Goal: Communication & Community: Answer question/provide support

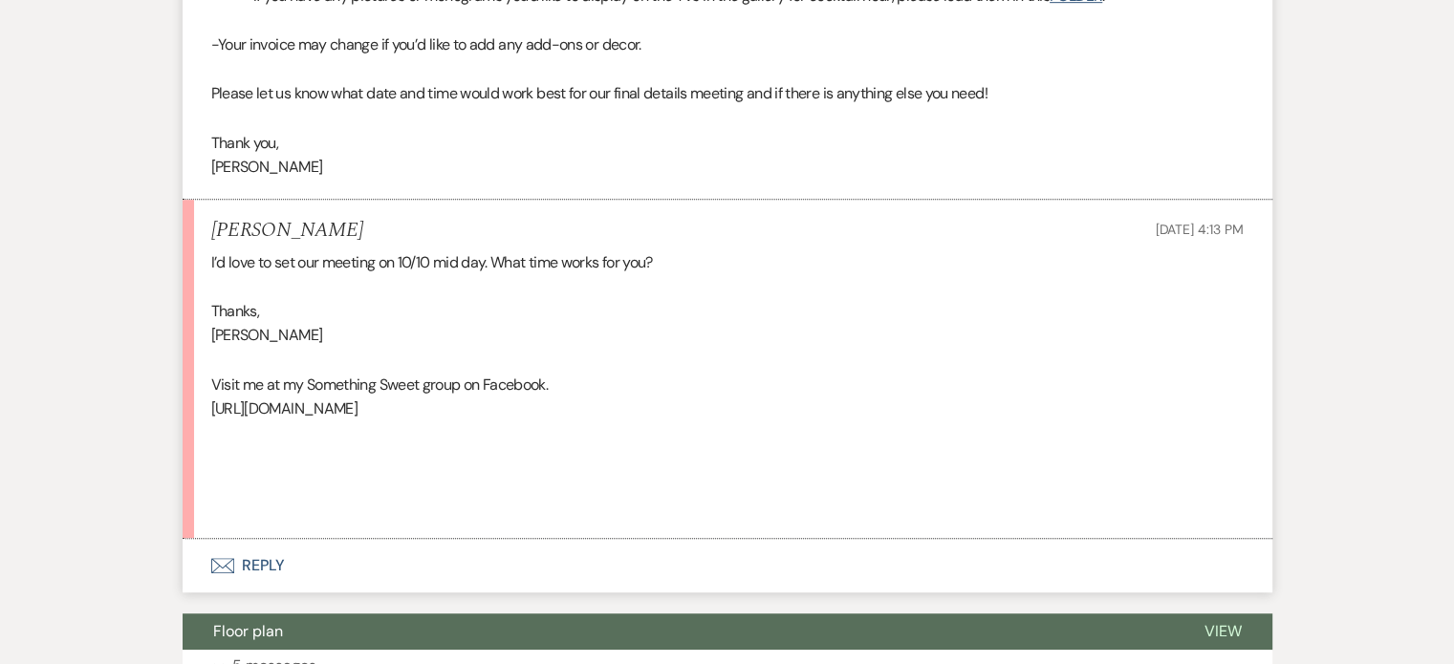
click at [259, 569] on button "Envelope Reply" at bounding box center [727, 566] width 1089 height 54
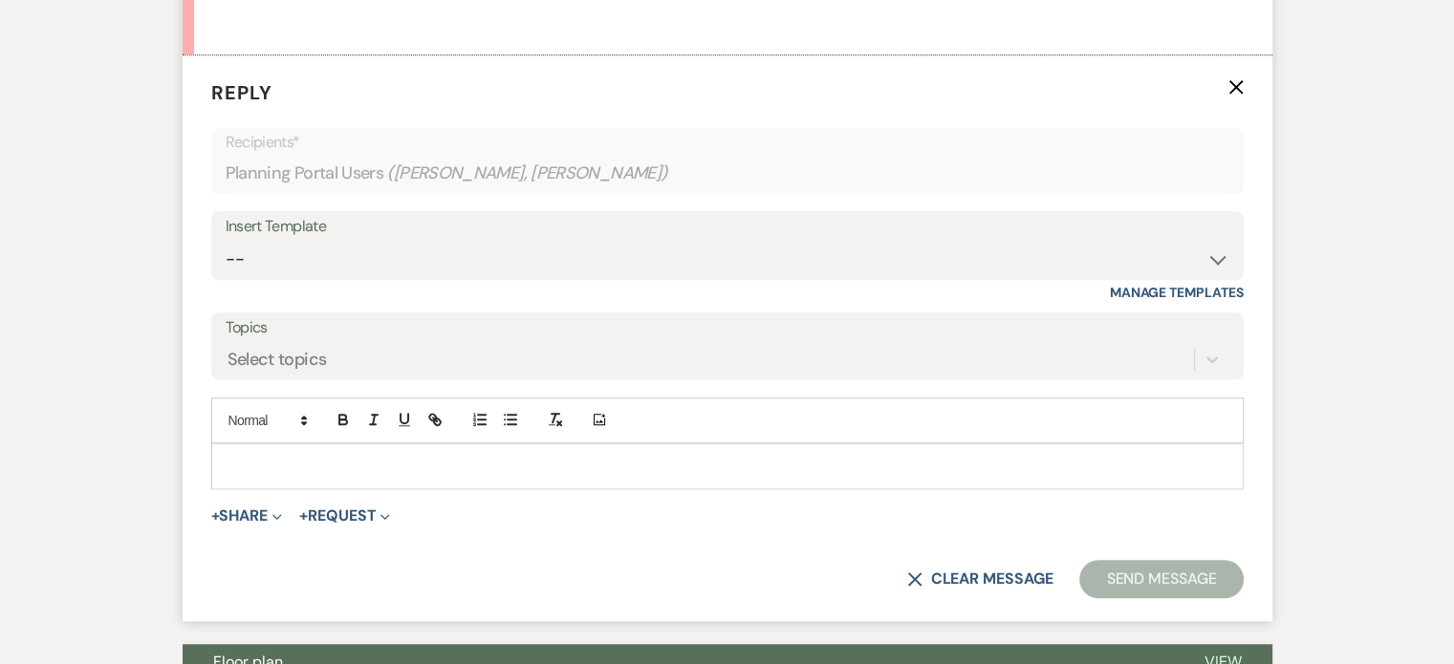
scroll to position [1629, 0]
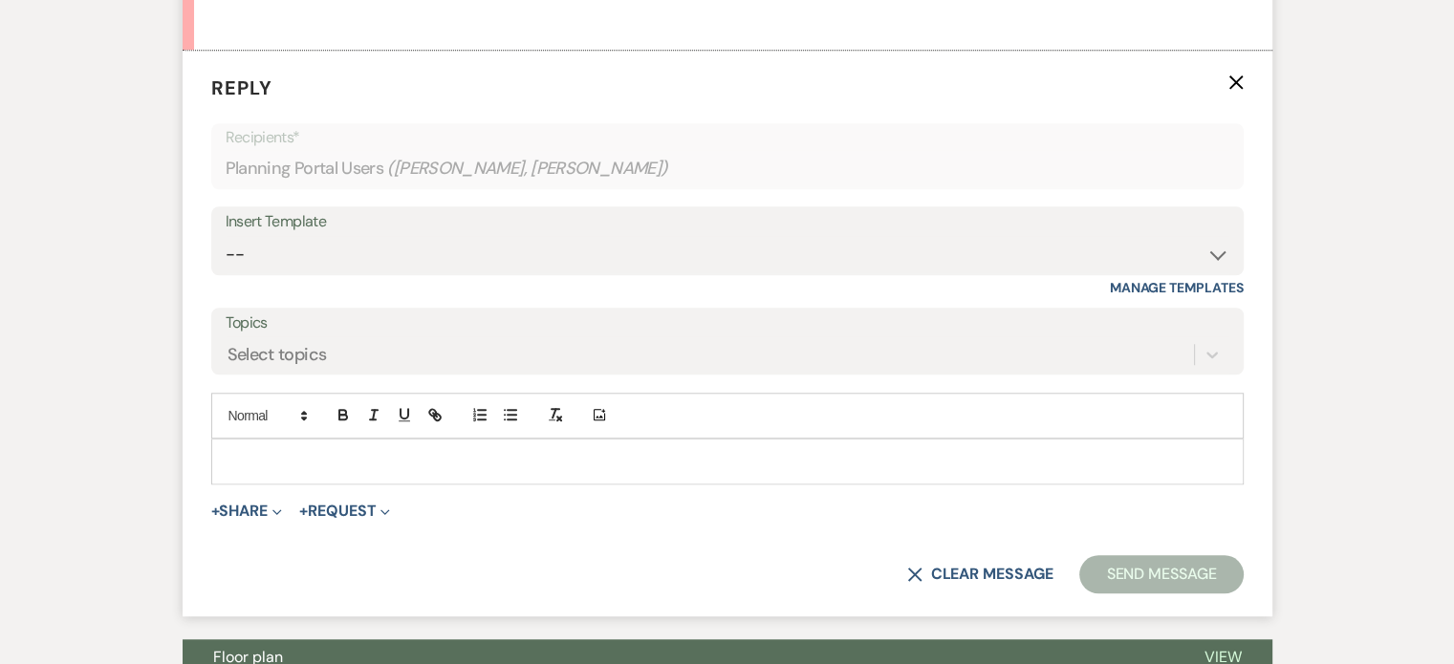
click at [333, 464] on p at bounding box center [727, 461] width 1002 height 21
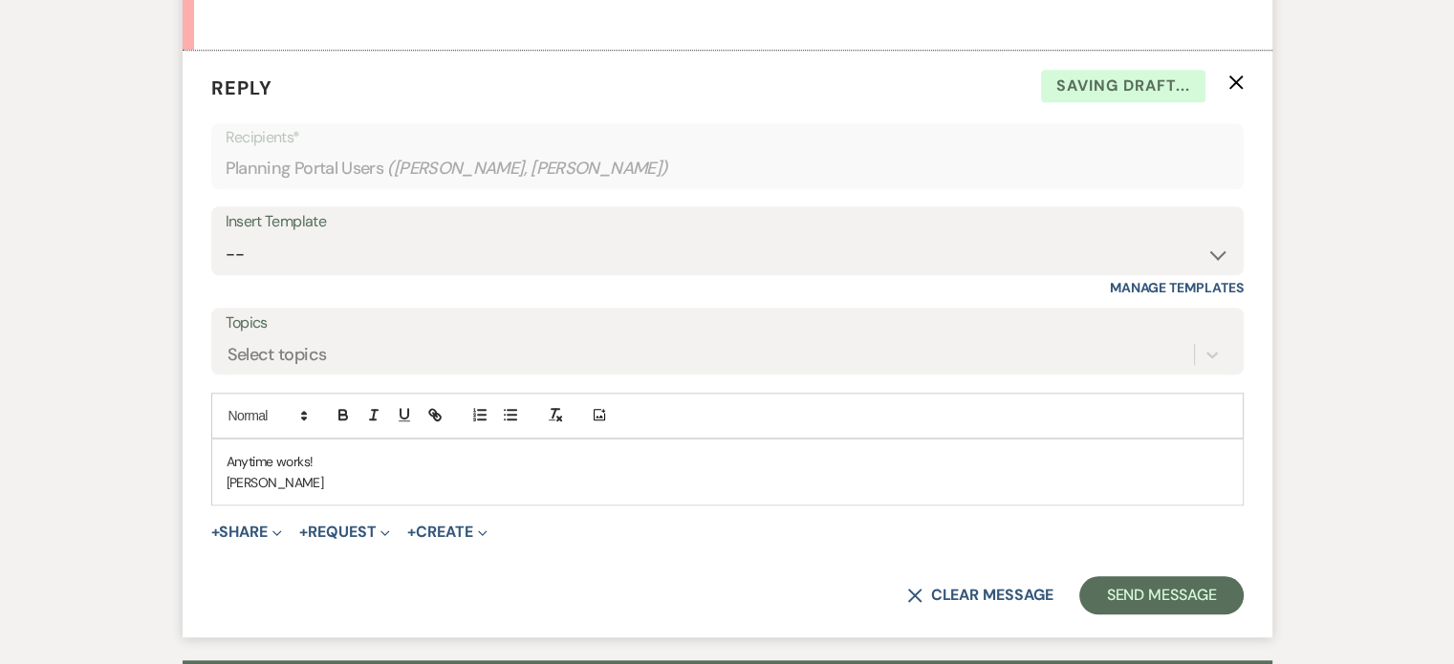
click at [485, 472] on p "[PERSON_NAME]" at bounding box center [727, 482] width 1002 height 21
click at [477, 454] on p "Anytime works!" at bounding box center [727, 461] width 1002 height 21
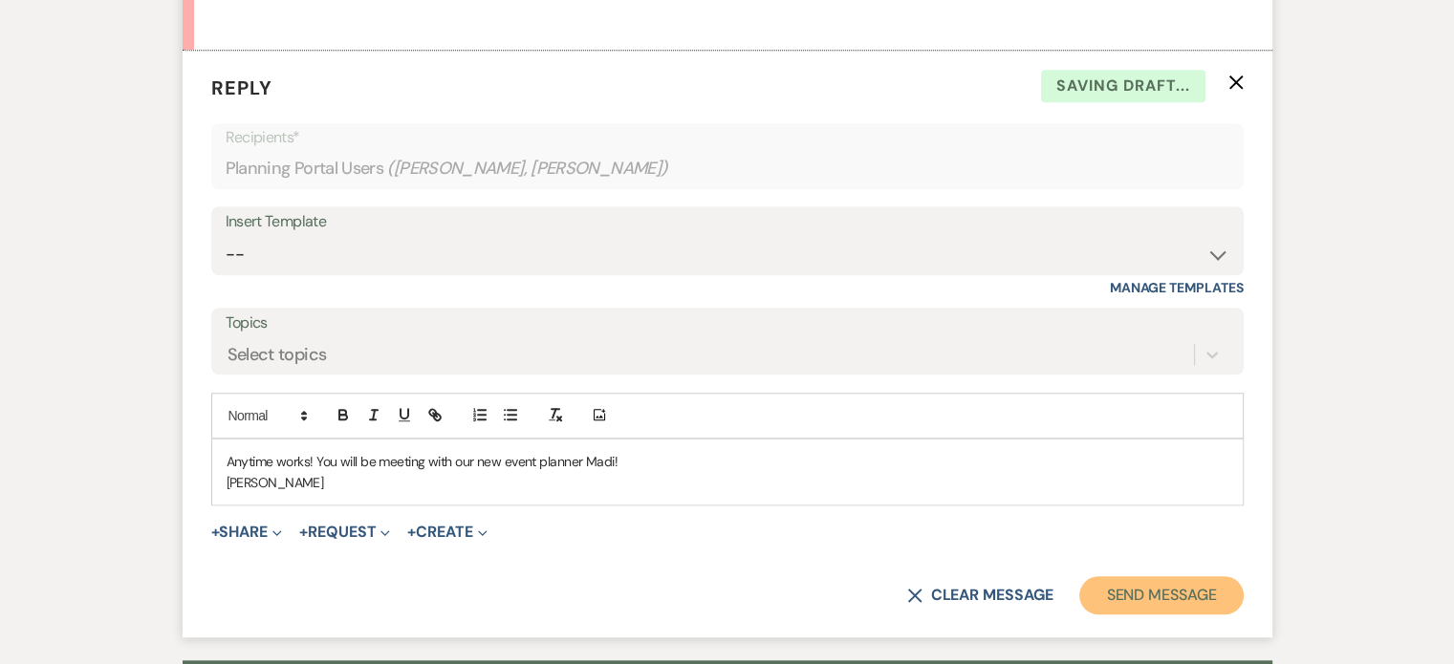
click at [1115, 593] on button "Send Message" at bounding box center [1160, 595] width 163 height 38
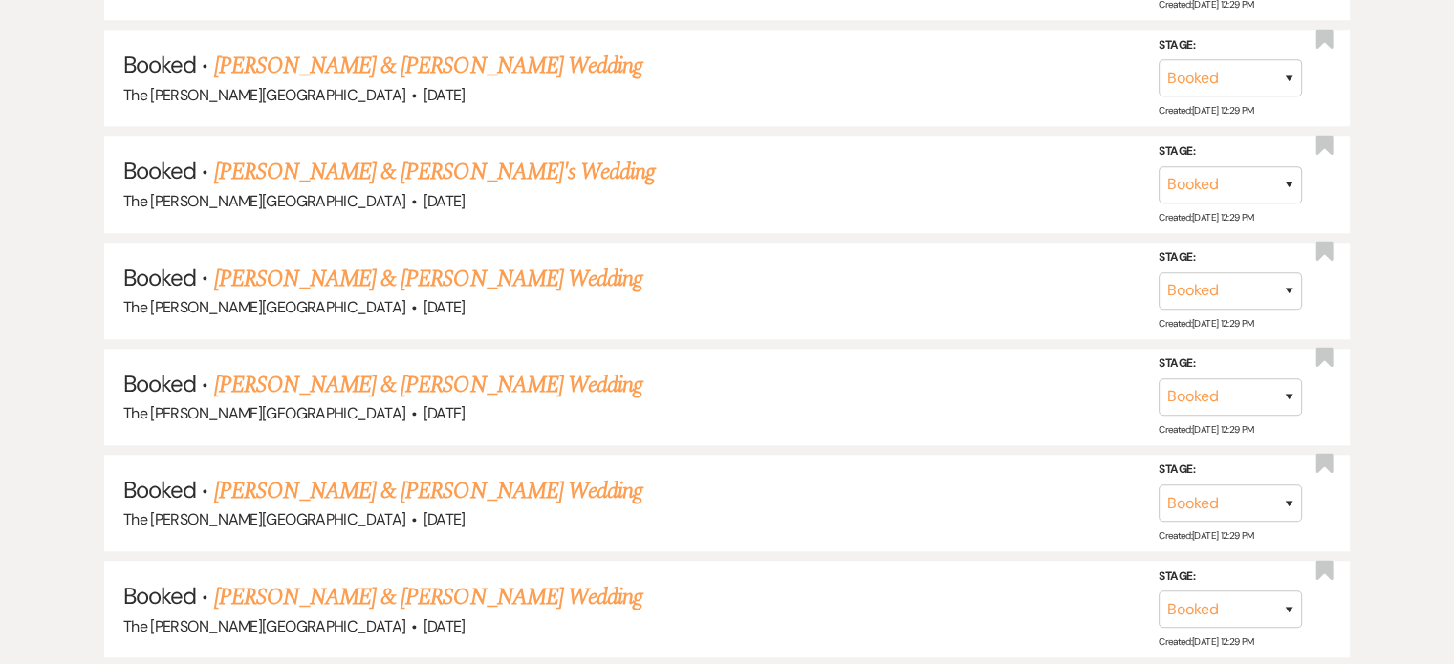
scroll to position [613, 0]
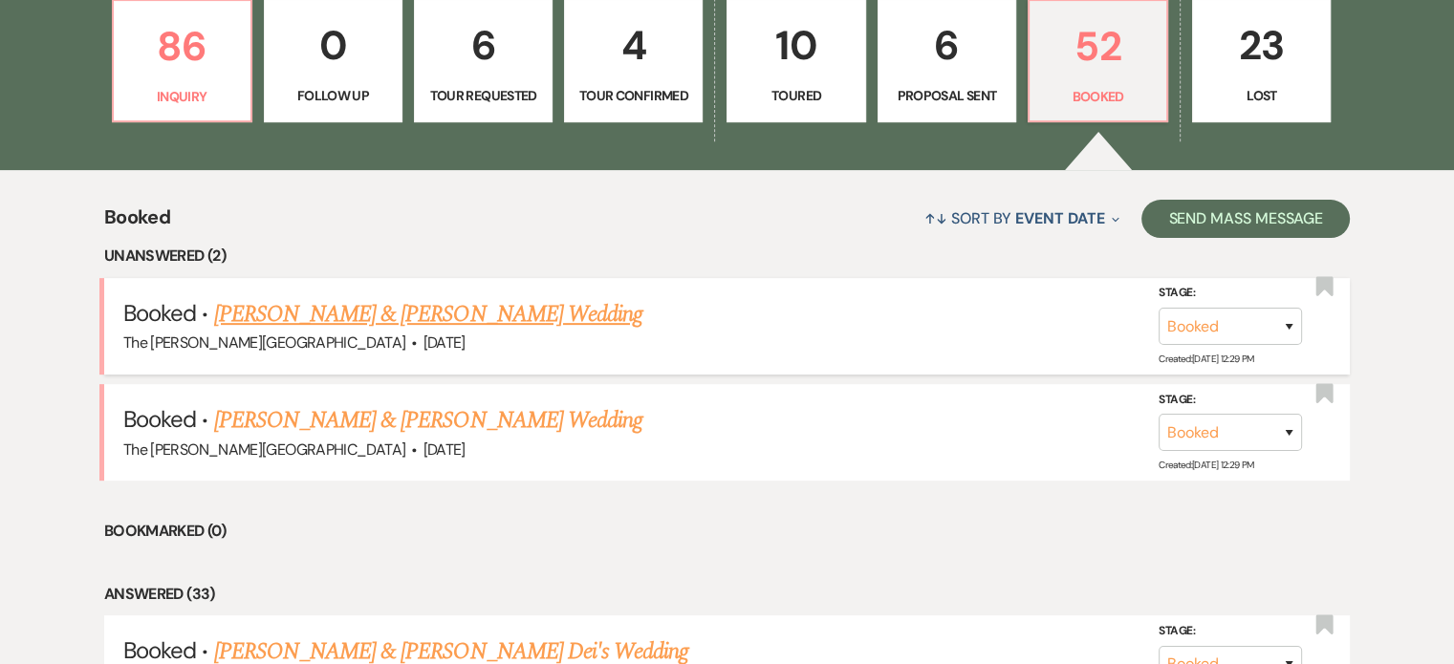
click at [419, 297] on link "[PERSON_NAME] & [PERSON_NAME] Wedding" at bounding box center [428, 314] width 428 height 34
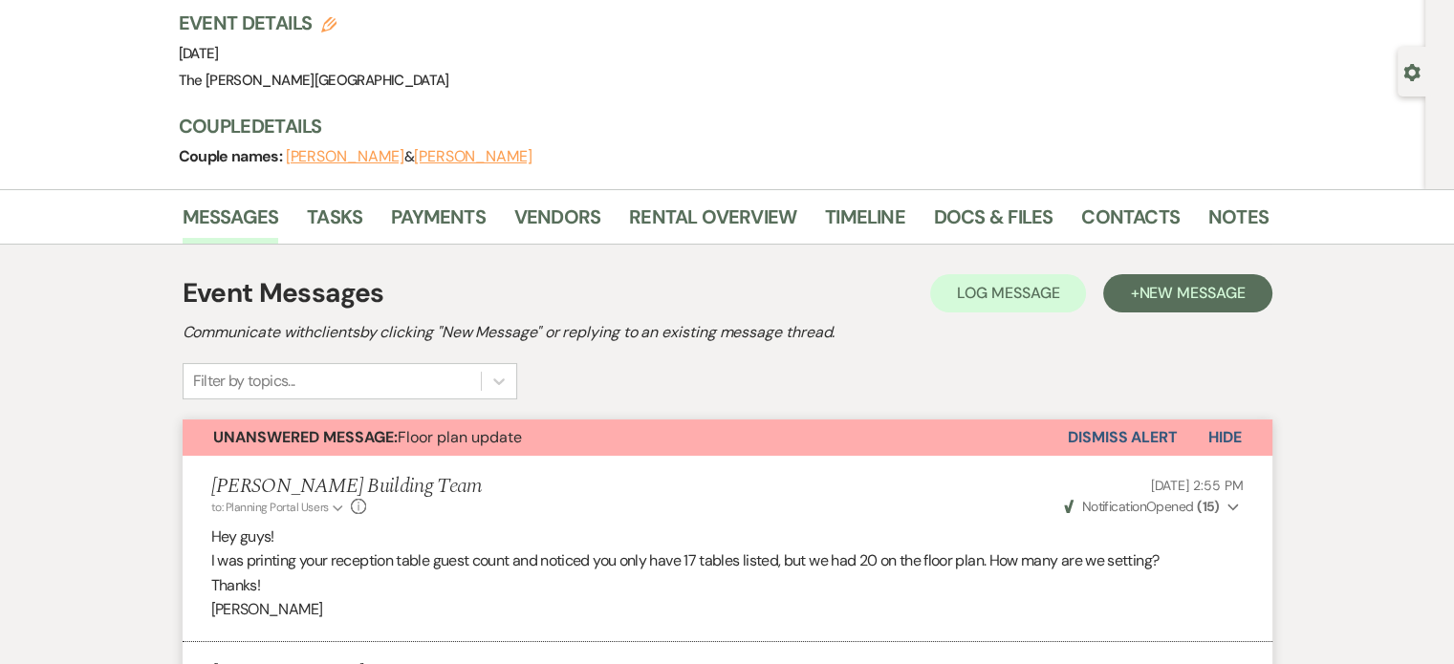
scroll to position [265, 0]
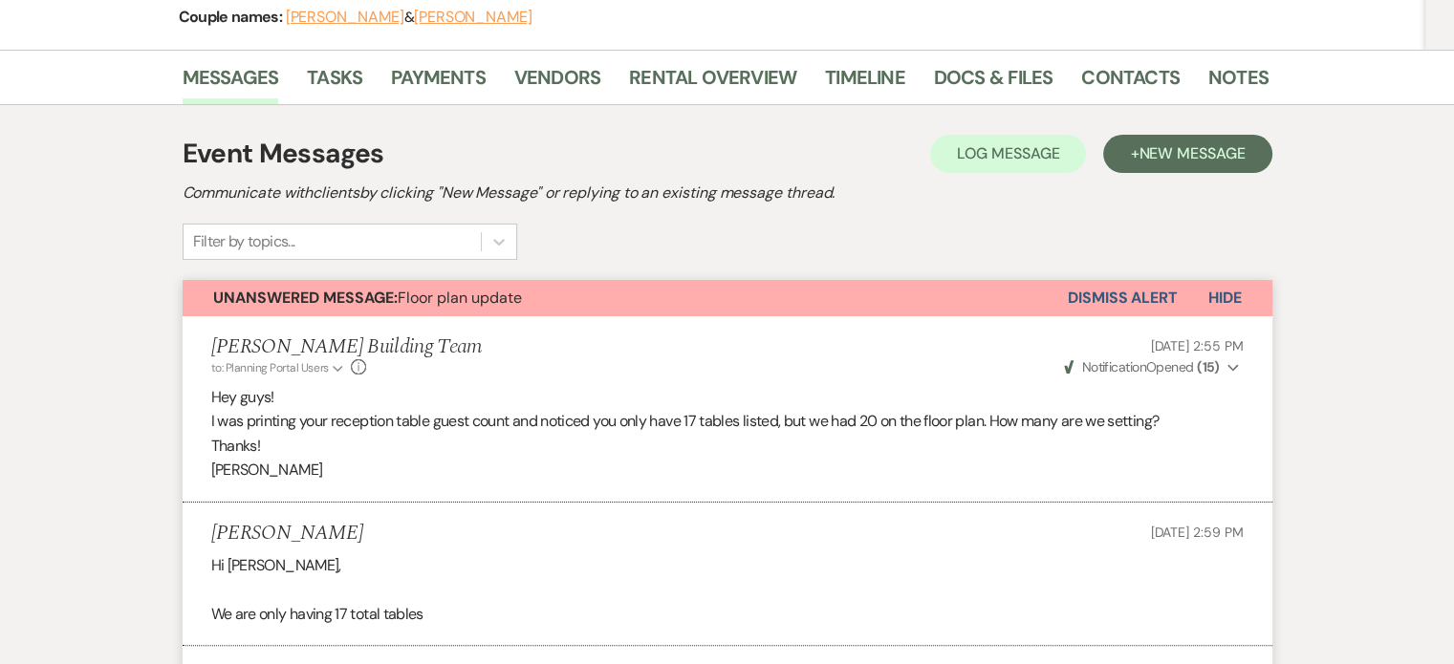
click at [1110, 301] on button "Dismiss Alert" at bounding box center [1122, 298] width 110 height 36
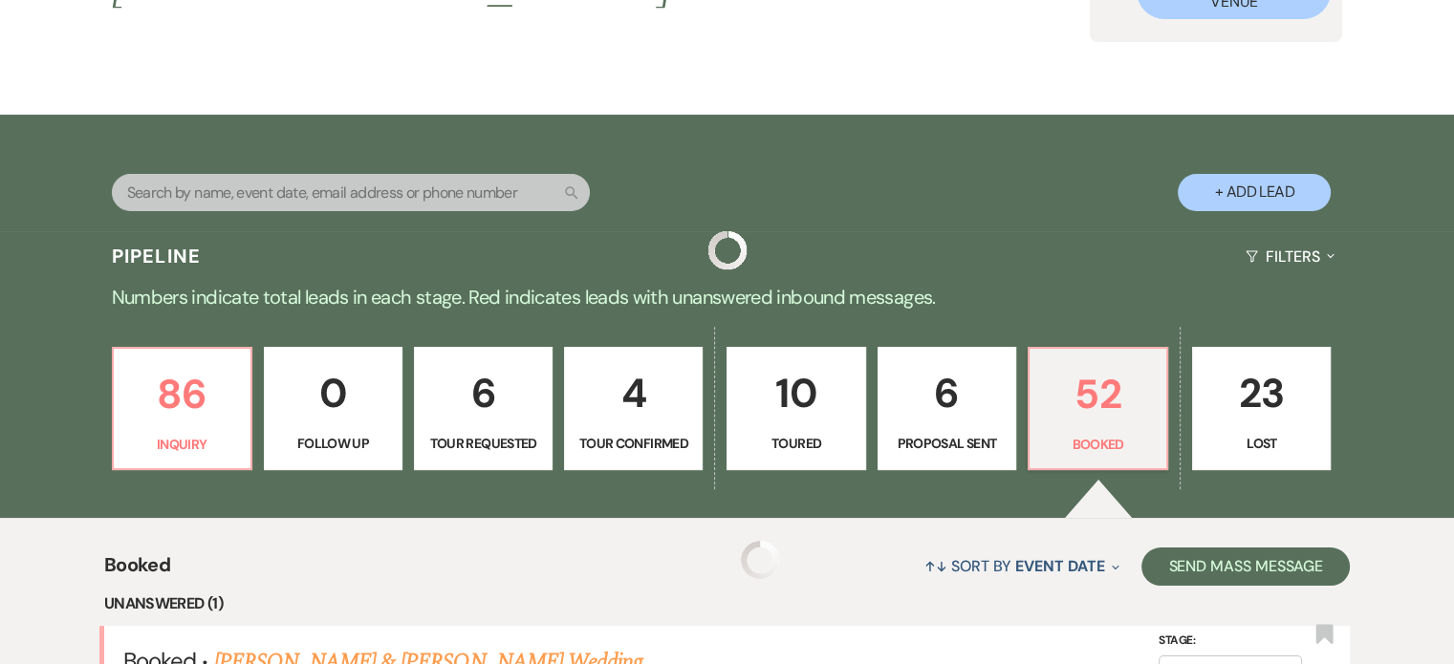
scroll to position [613, 0]
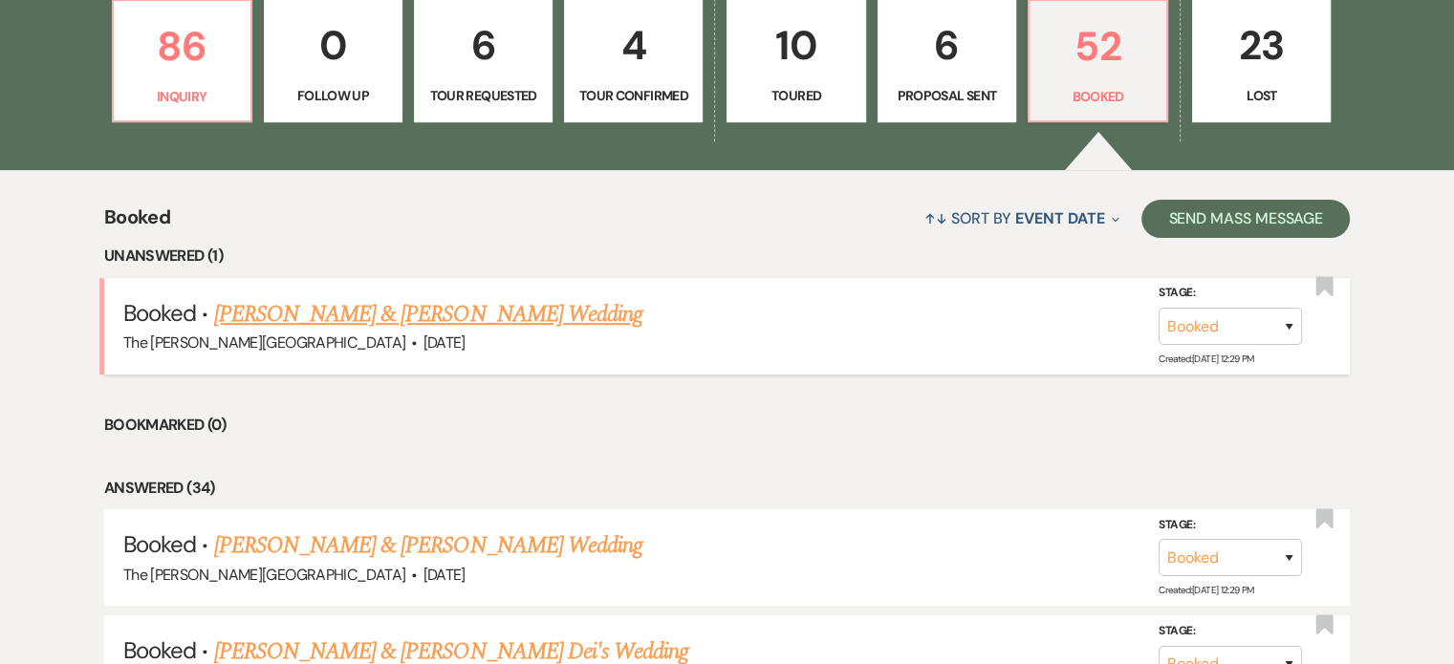
click at [388, 297] on link "[PERSON_NAME] & [PERSON_NAME] Wedding" at bounding box center [428, 314] width 428 height 34
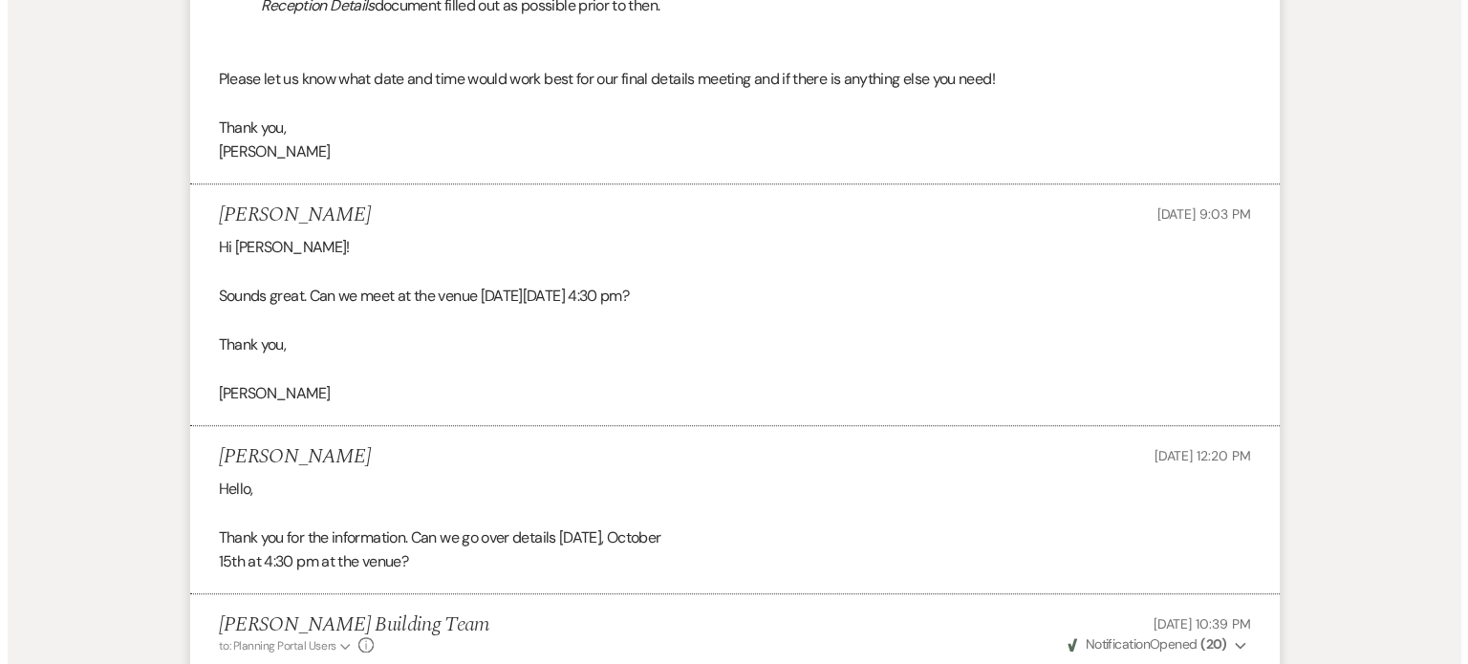
scroll to position [182, 0]
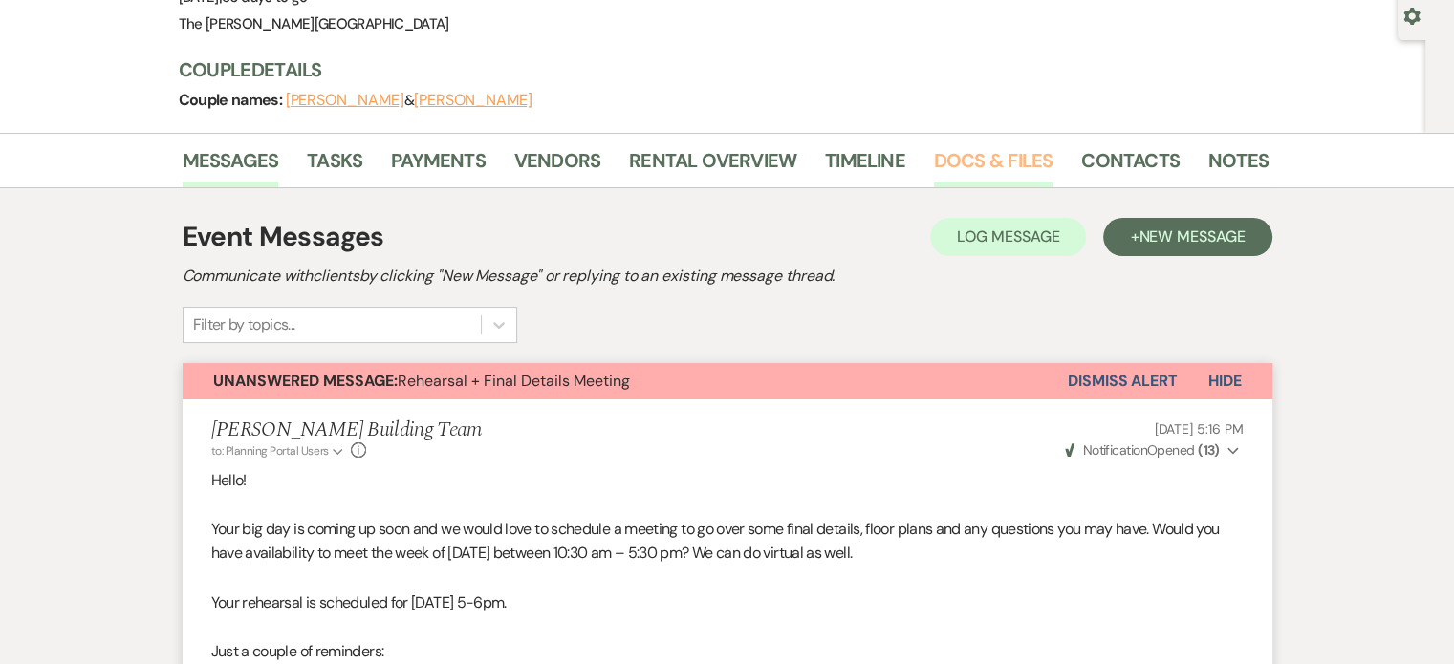
click at [969, 149] on link "Docs & Files" at bounding box center [993, 166] width 119 height 42
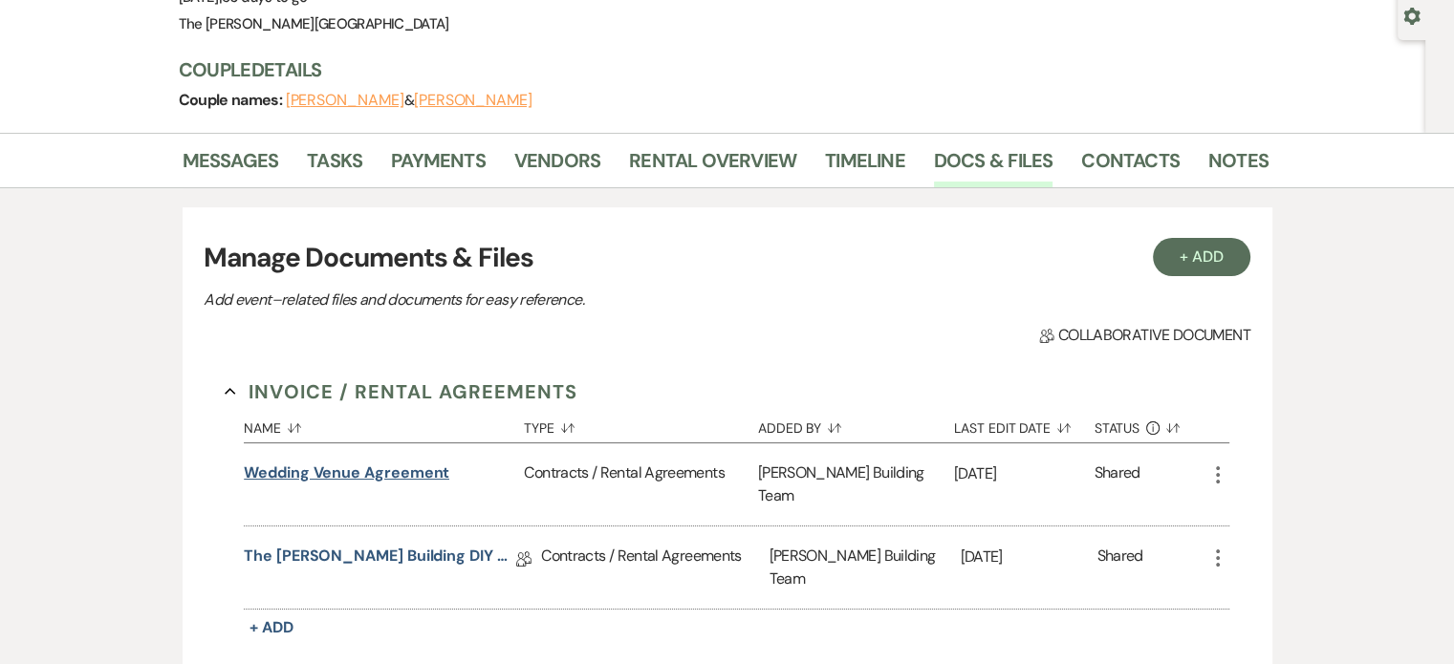
click at [375, 473] on button "Wedding Venue Agreement" at bounding box center [346, 473] width 205 height 23
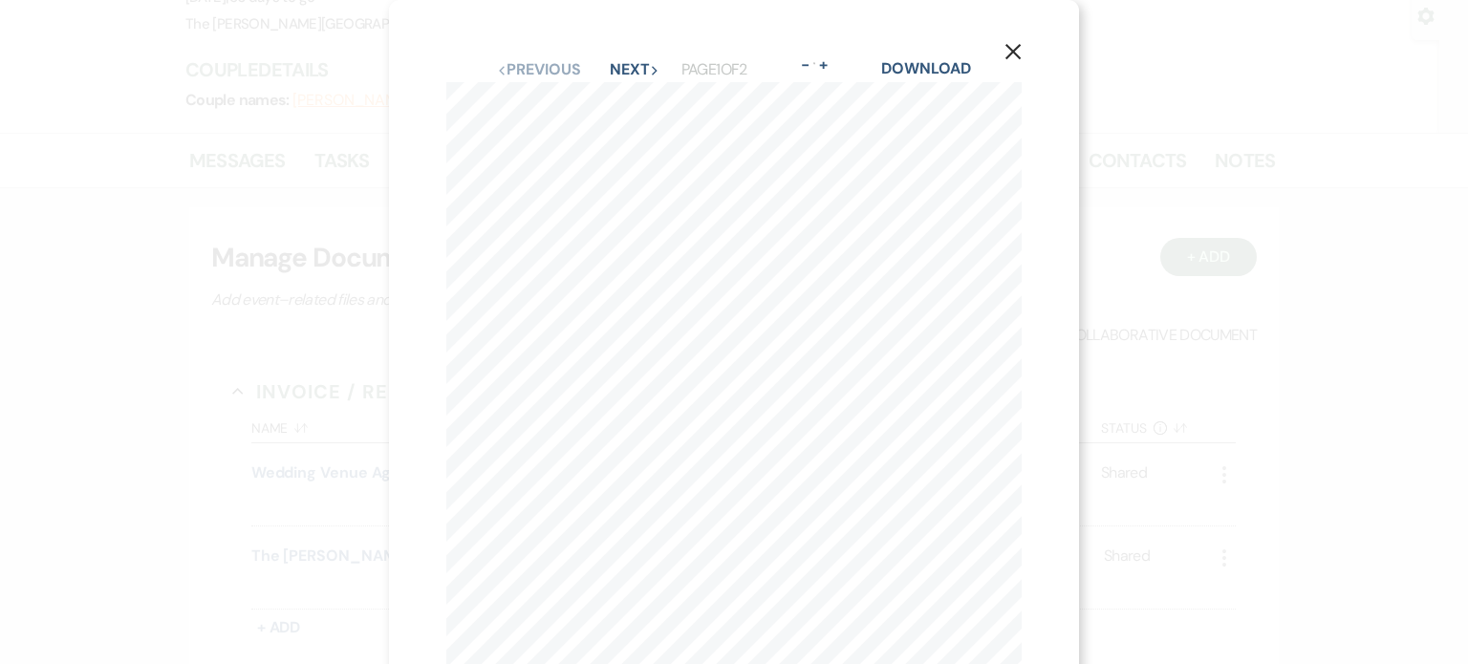
click at [1374, 259] on div "X Previous Previous Next Next Page 1 of 2 - Zoom + Download [STREET_ADDRESS][US…" at bounding box center [734, 332] width 1468 height 664
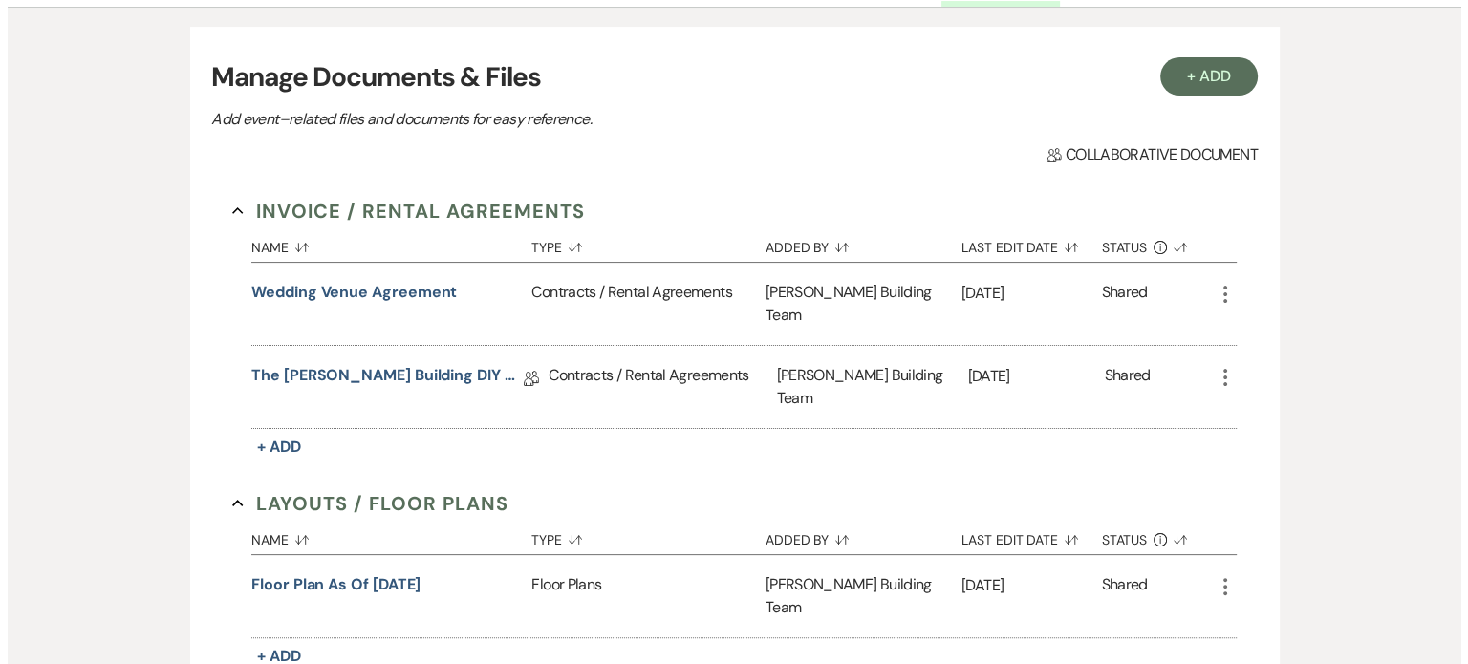
scroll to position [413, 0]
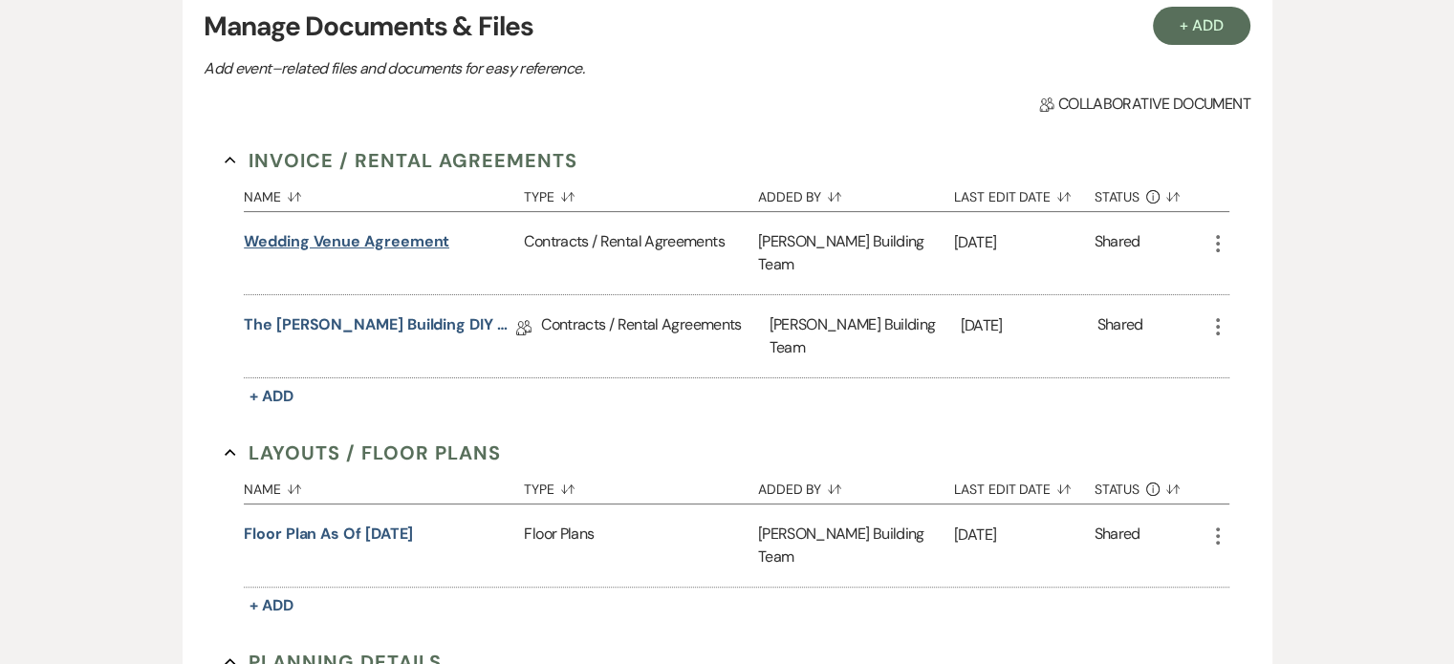
click at [419, 235] on button "Wedding Venue Agreement" at bounding box center [346, 241] width 205 height 23
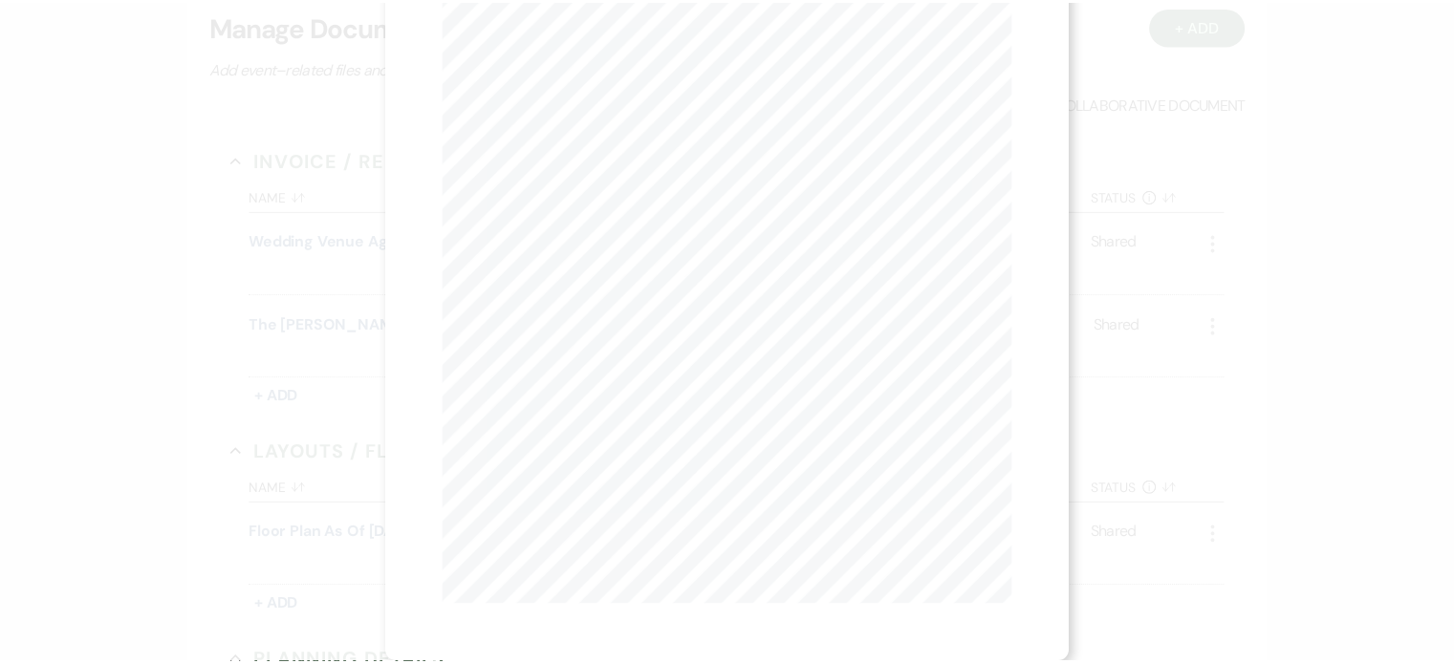
scroll to position [0, 0]
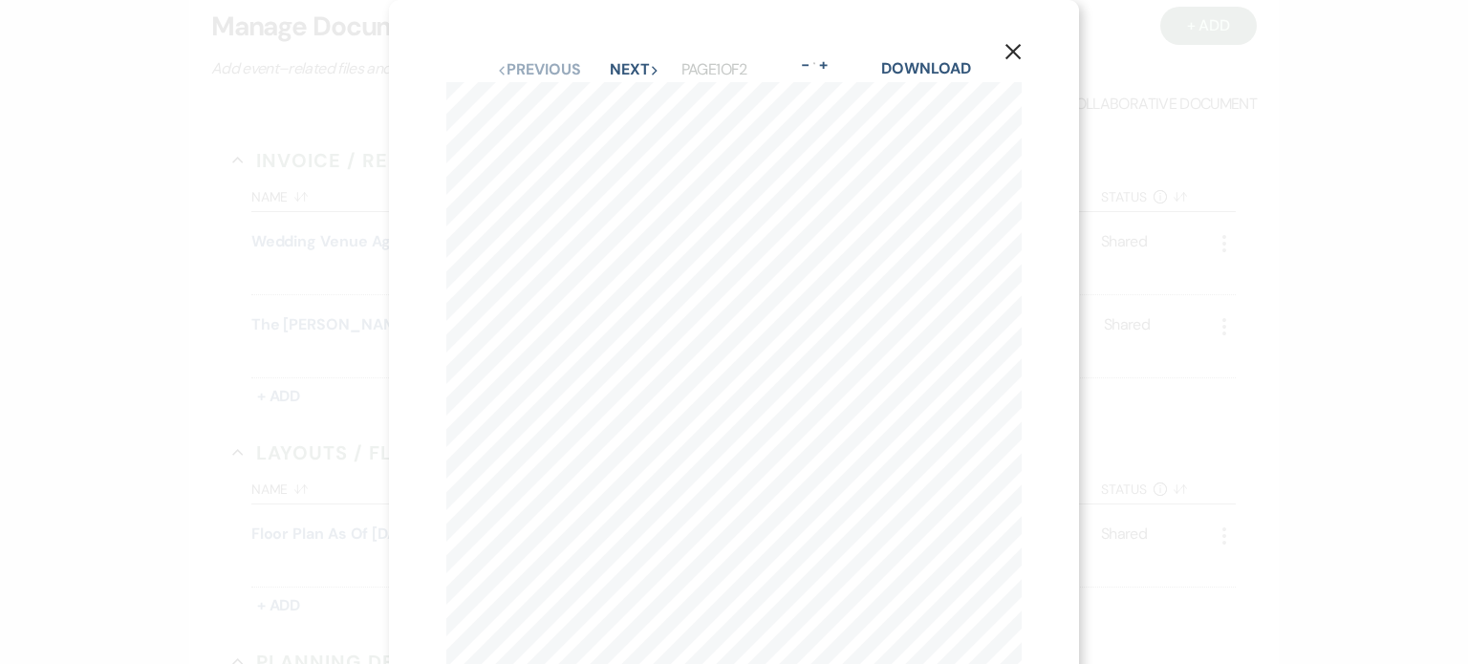
click at [1196, 258] on div "X Previous Previous Next Next Page 1 of 2 - Zoom + Download [STREET_ADDRESS][US…" at bounding box center [734, 332] width 1468 height 664
